Goal: Task Accomplishment & Management: Manage account settings

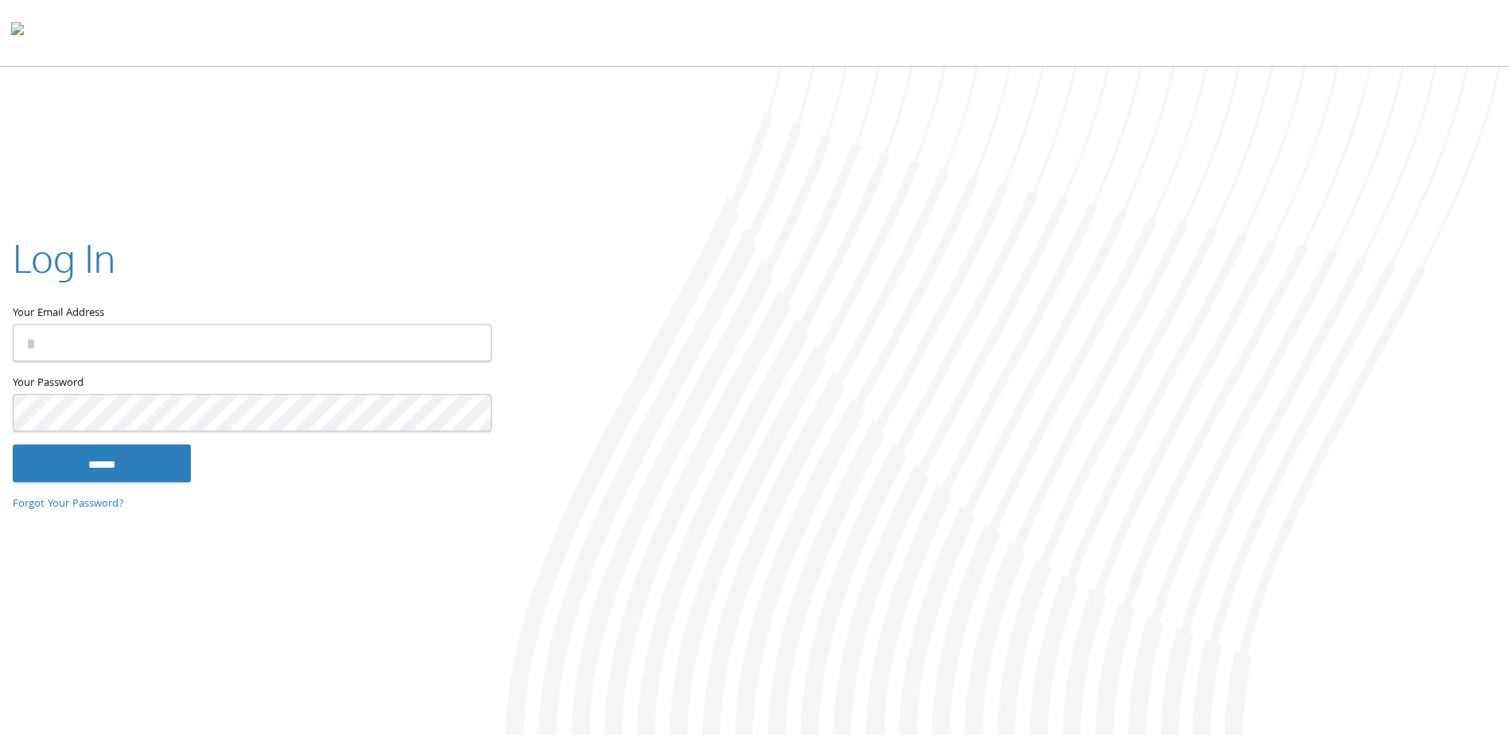
type input "**********"
click at [466, 340] on keeper-lock "Open Keeper Popup" at bounding box center [469, 342] width 19 height 19
type input "**********"
click at [81, 456] on input "******" at bounding box center [102, 464] width 178 height 38
